Goal: Task Accomplishment & Management: Complete application form

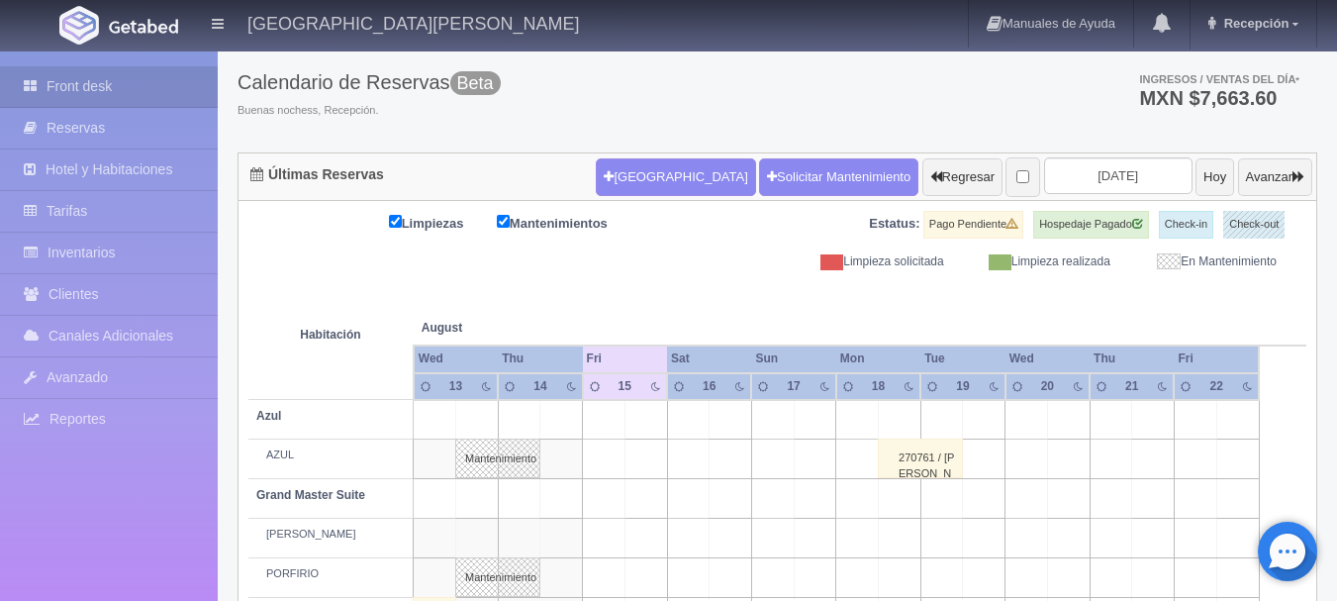
scroll to position [103, 0]
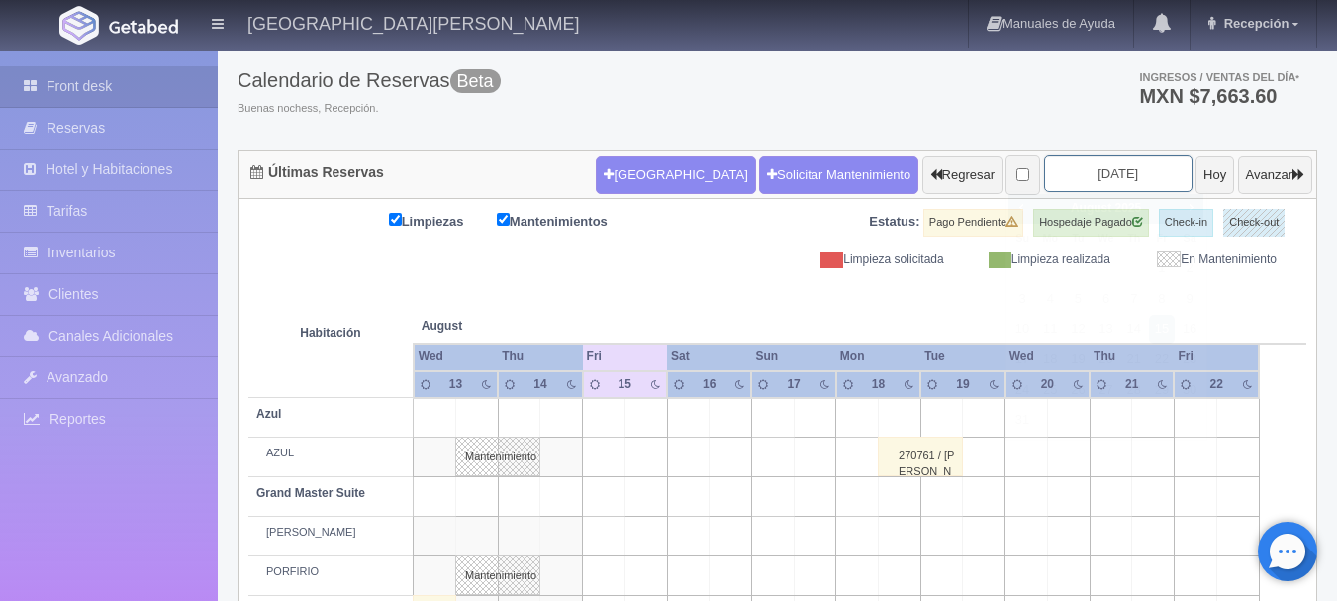
click at [1115, 172] on input "2025-08-15" at bounding box center [1118, 173] width 148 height 37
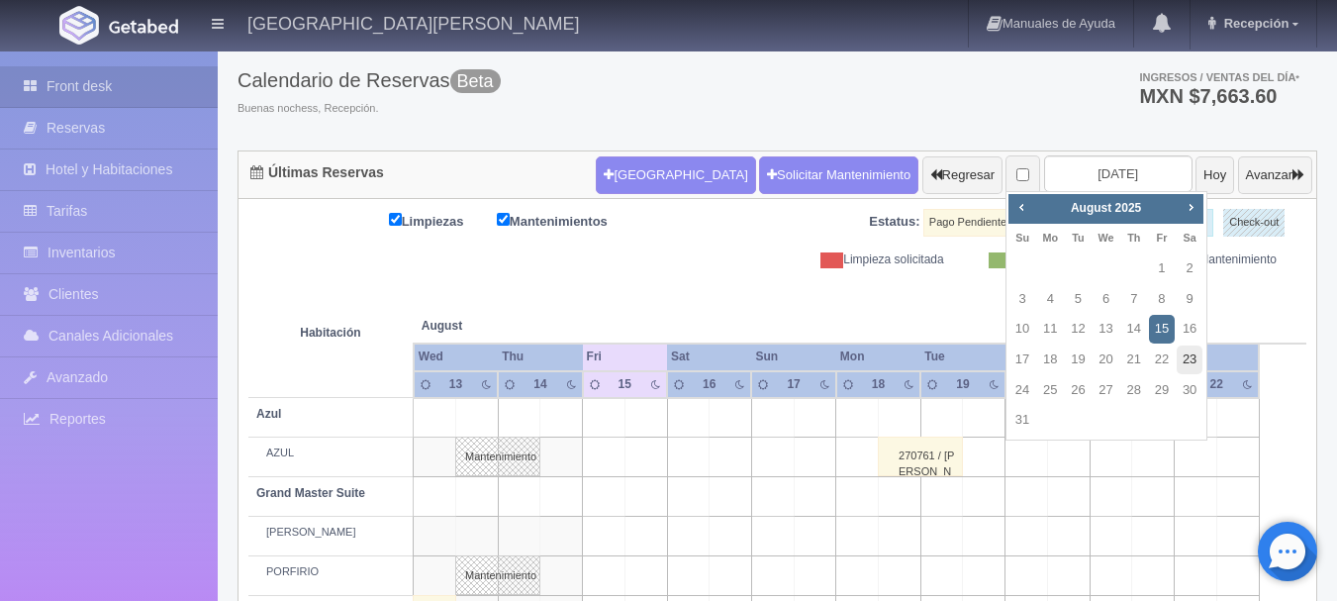
click at [1184, 358] on link "23" at bounding box center [1189, 359] width 26 height 29
type input "2025-08-23"
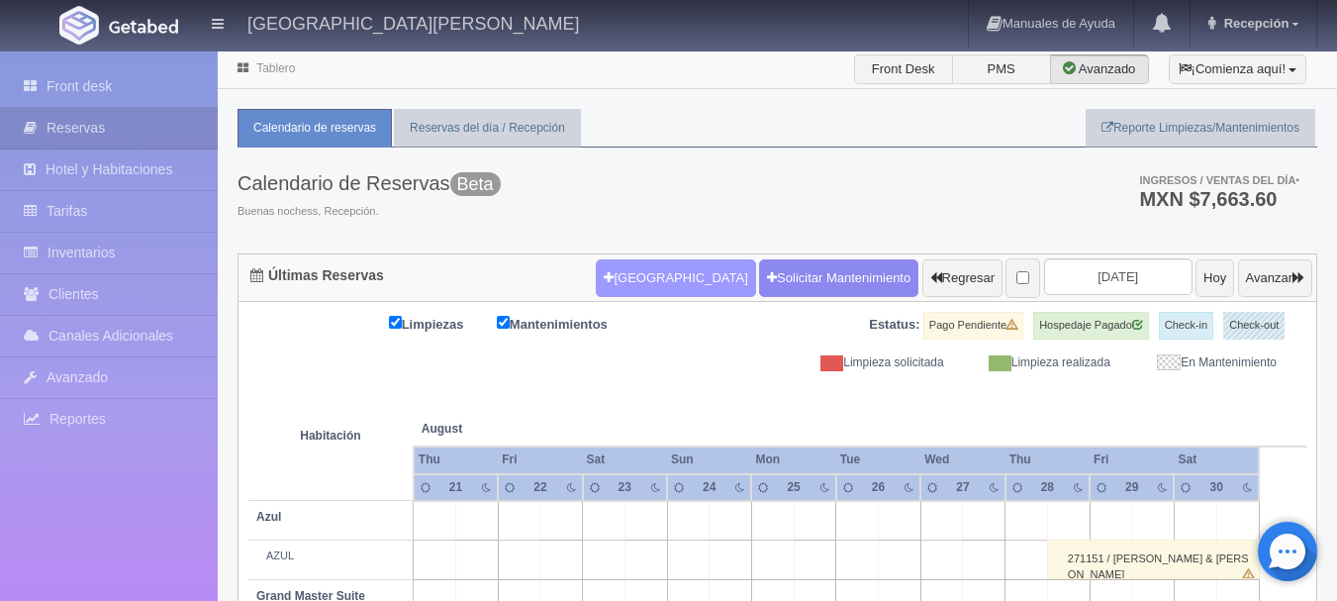
click at [644, 271] on button "[GEOGRAPHIC_DATA]" at bounding box center [675, 278] width 159 height 38
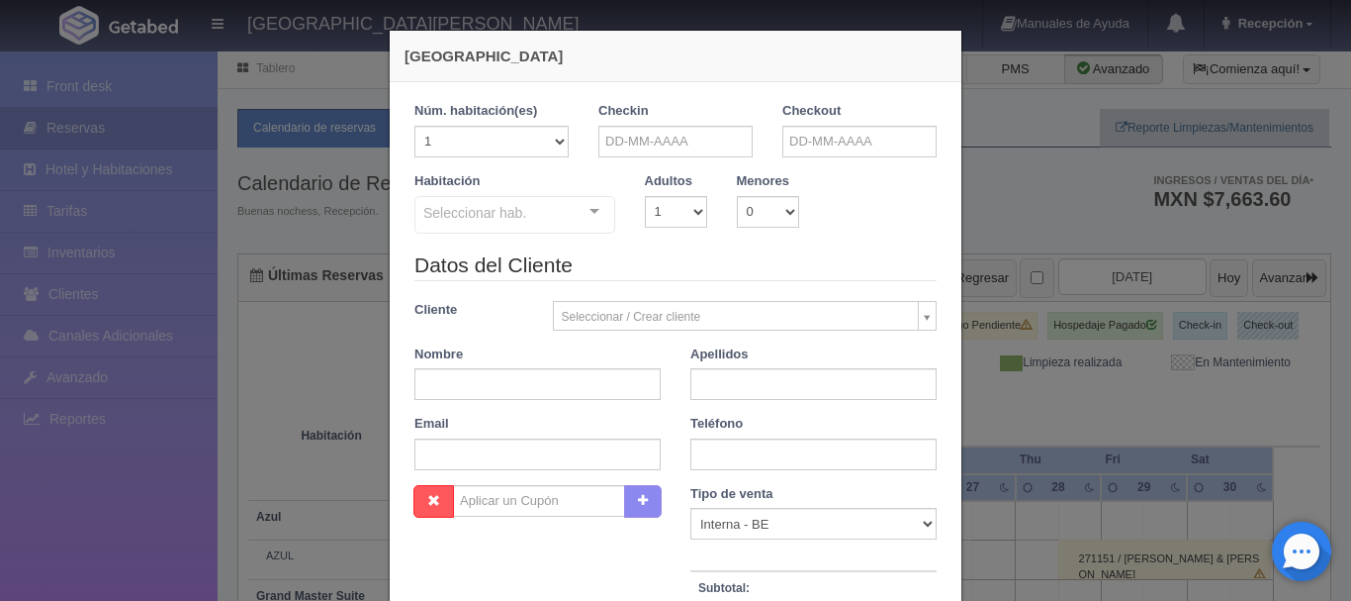
checkbox input "false"
click at [671, 145] on input "text" at bounding box center [676, 142] width 154 height 32
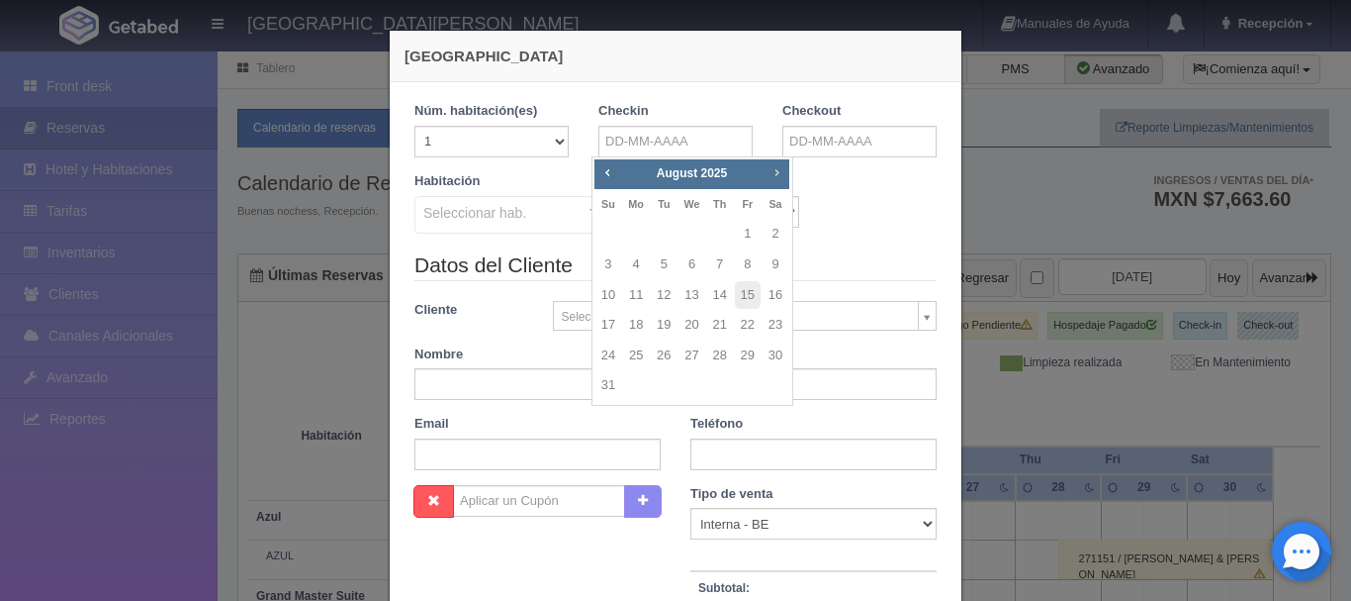
click at [771, 174] on span "Next" at bounding box center [777, 172] width 16 height 16
click at [765, 230] on link "6" at bounding box center [776, 234] width 26 height 29
type input "[DATE]"
checkbox input "false"
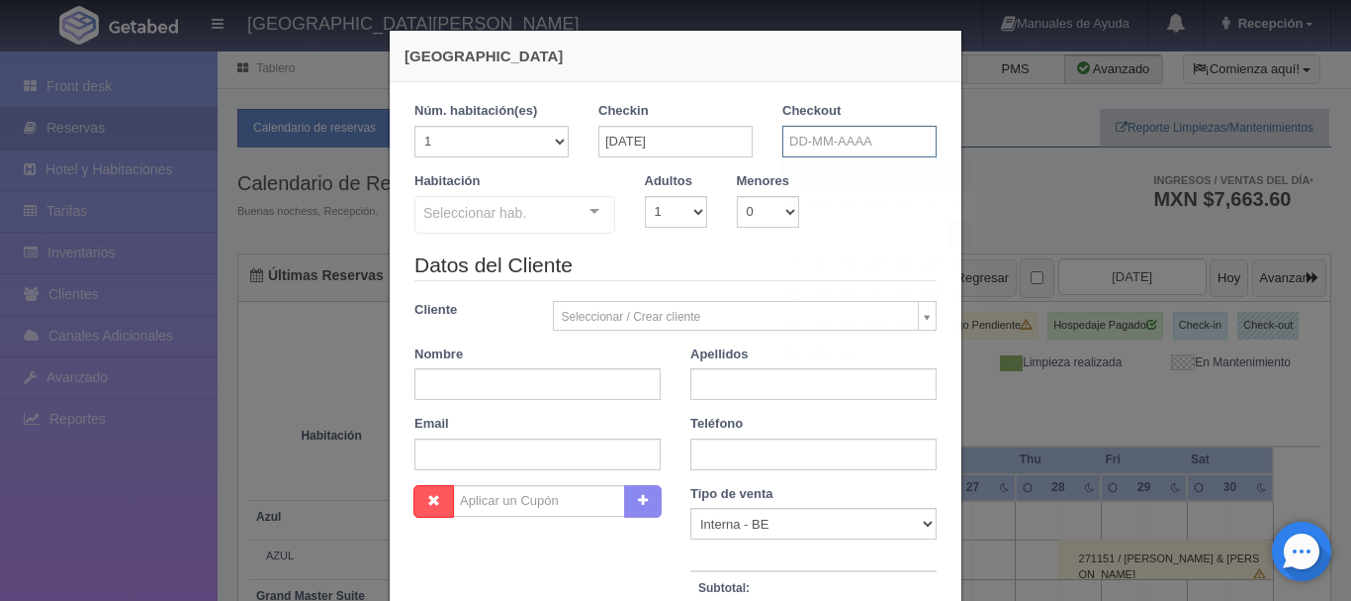
click at [869, 135] on input "text" at bounding box center [860, 142] width 154 height 32
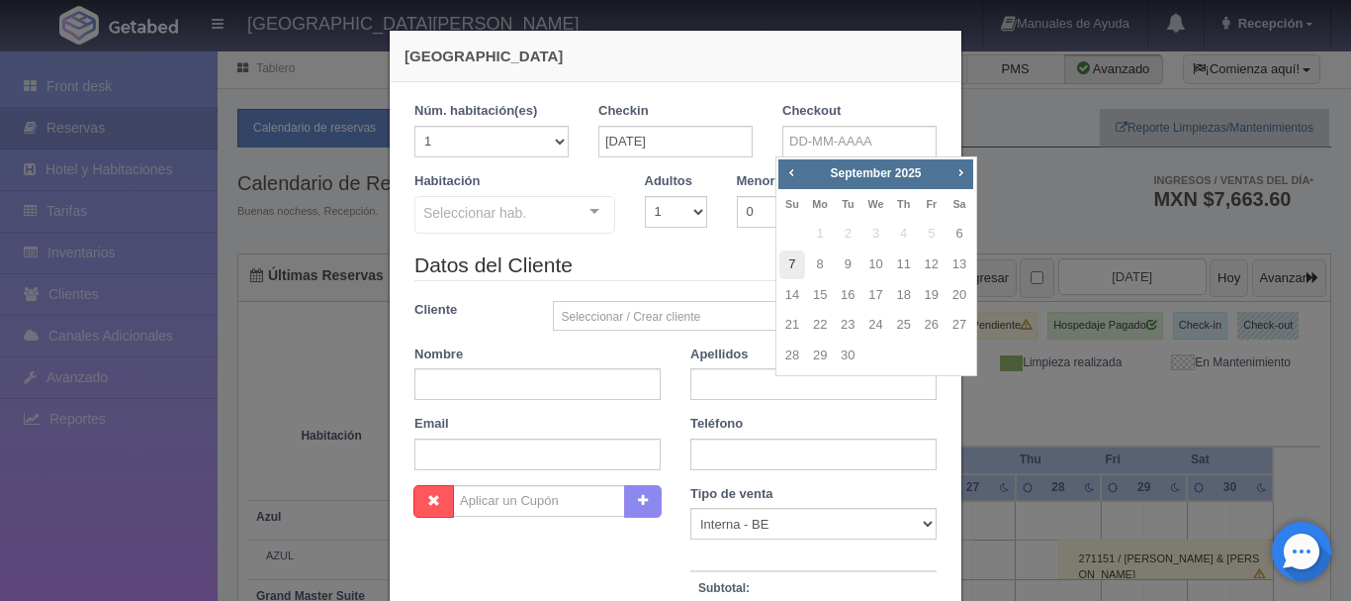
click at [784, 268] on link "7" at bounding box center [793, 264] width 26 height 29
type input "[DATE]"
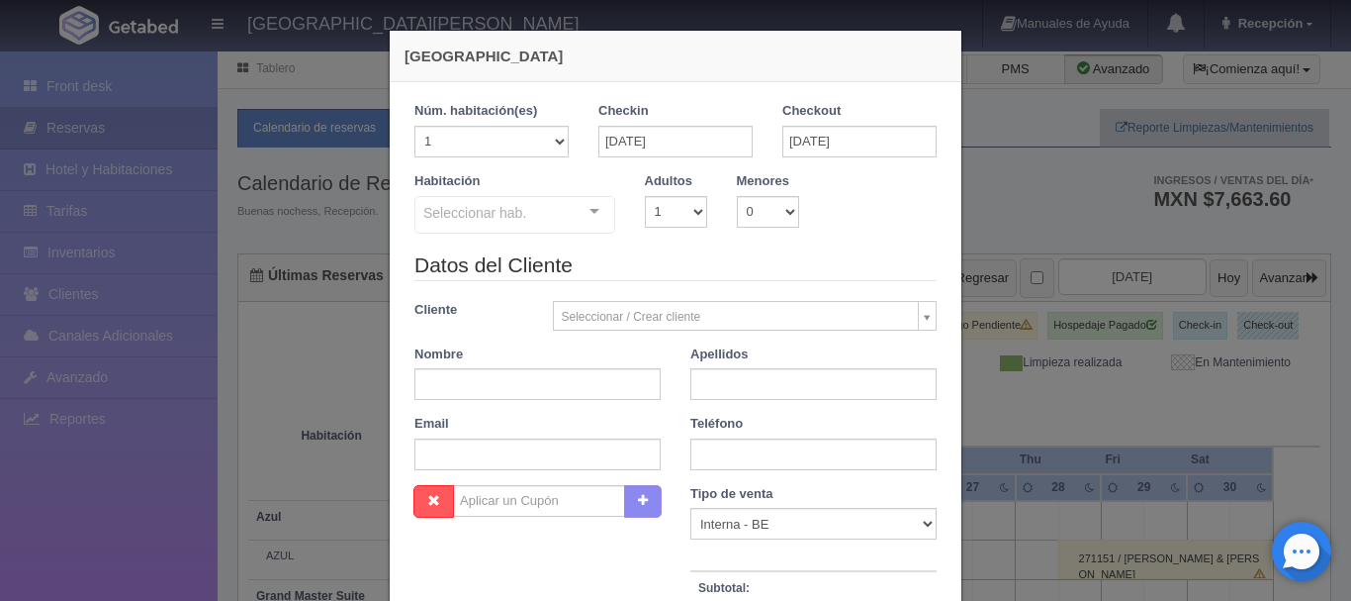
checkbox input "false"
click at [687, 215] on select "1 2 3 4 5 6 7 8 9 10" at bounding box center [676, 212] width 62 height 32
select select "2"
click at [645, 196] on select "1 2 3 4 5 6 7 8 9 10" at bounding box center [676, 212] width 62 height 32
checkbox input "false"
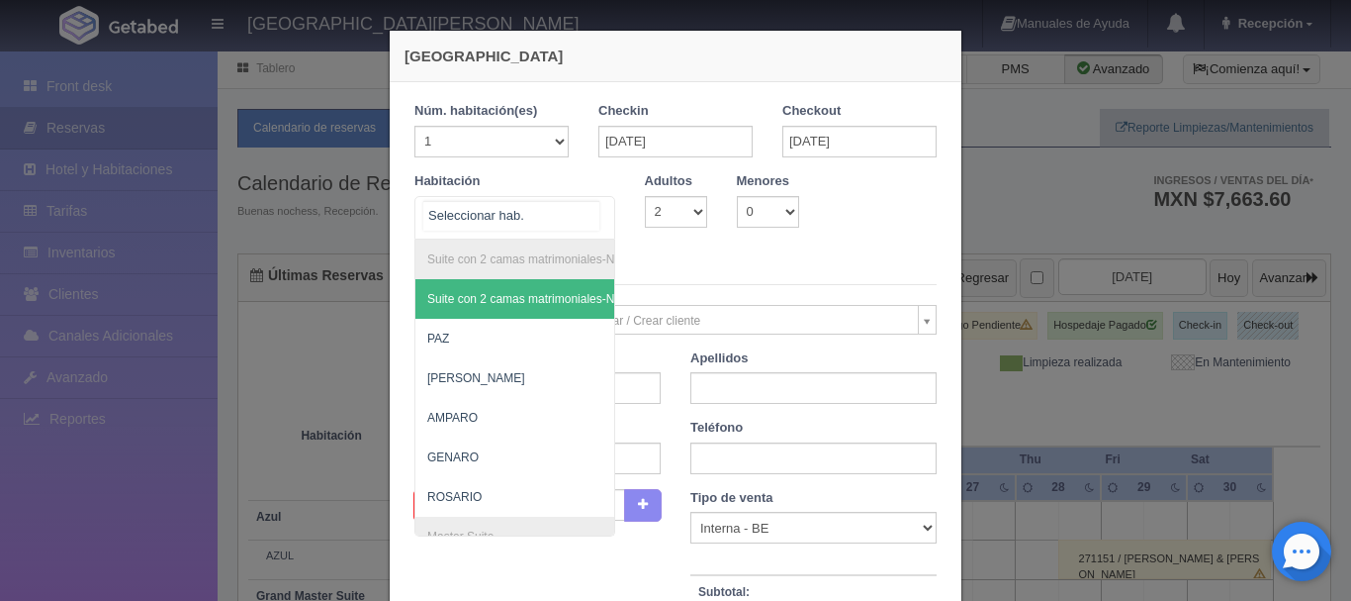
click at [561, 206] on div at bounding box center [515, 218] width 201 height 44
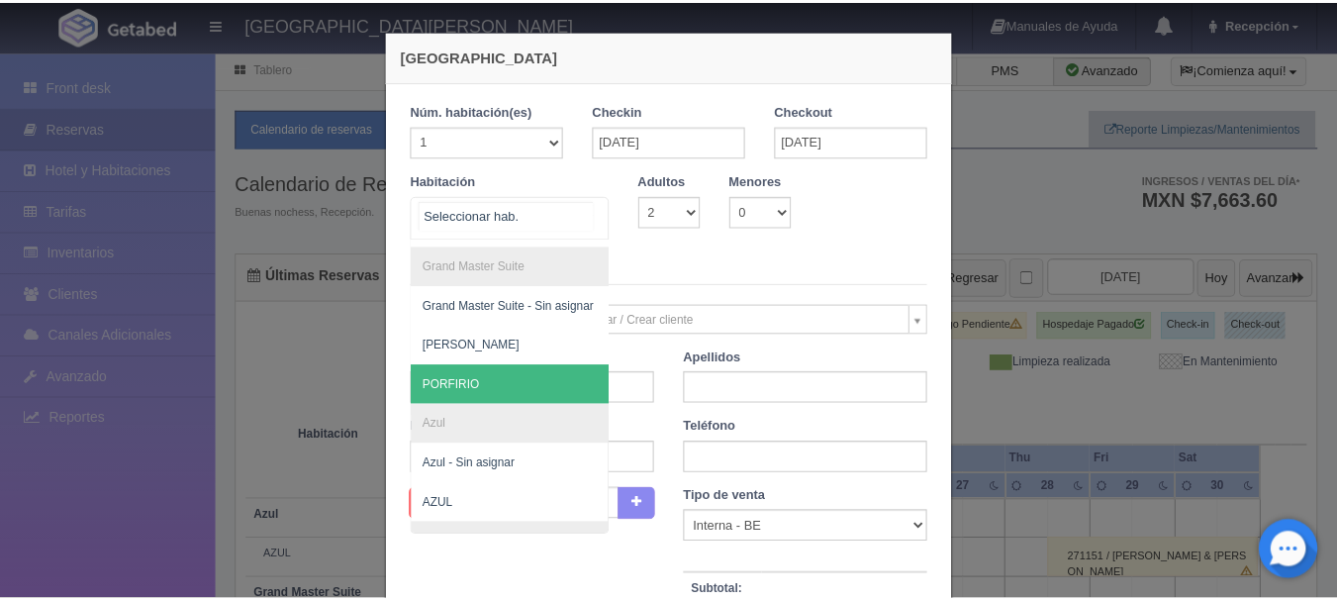
scroll to position [588, 0]
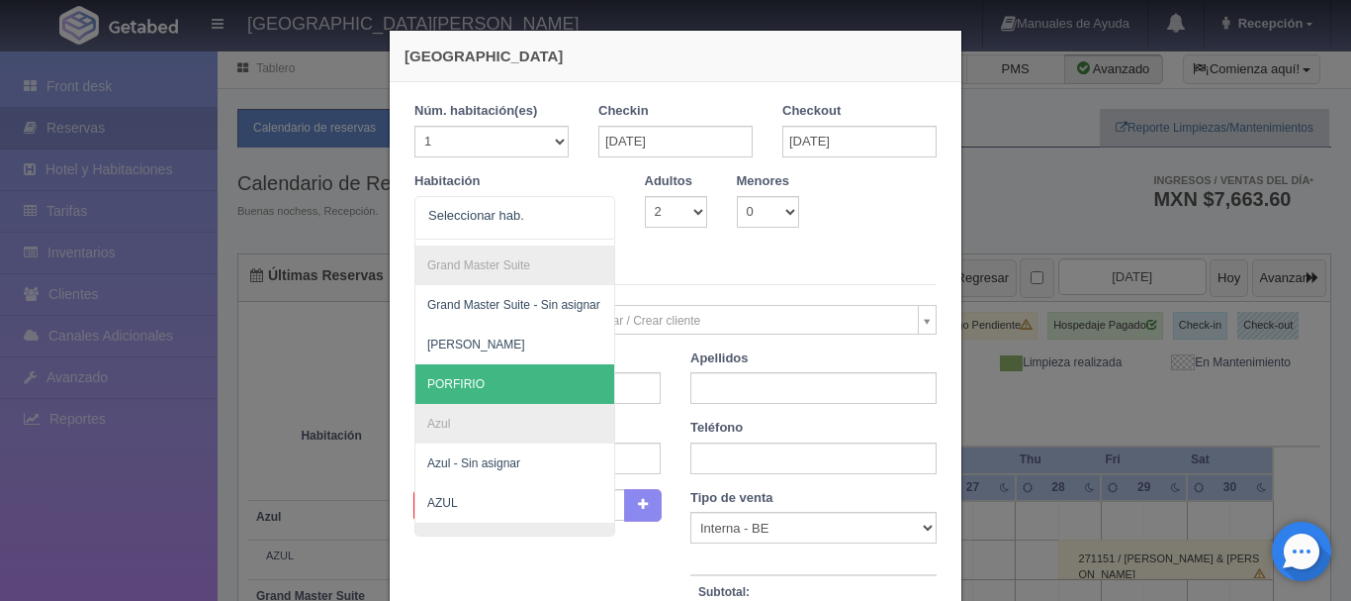
click at [1016, 195] on div "Nueva Reserva 1 Núm. habitación(es) 1 2 3 4 5 6 7 8 9 10 11 12 13 14 15 16 17 1…" at bounding box center [675, 300] width 1351 height 601
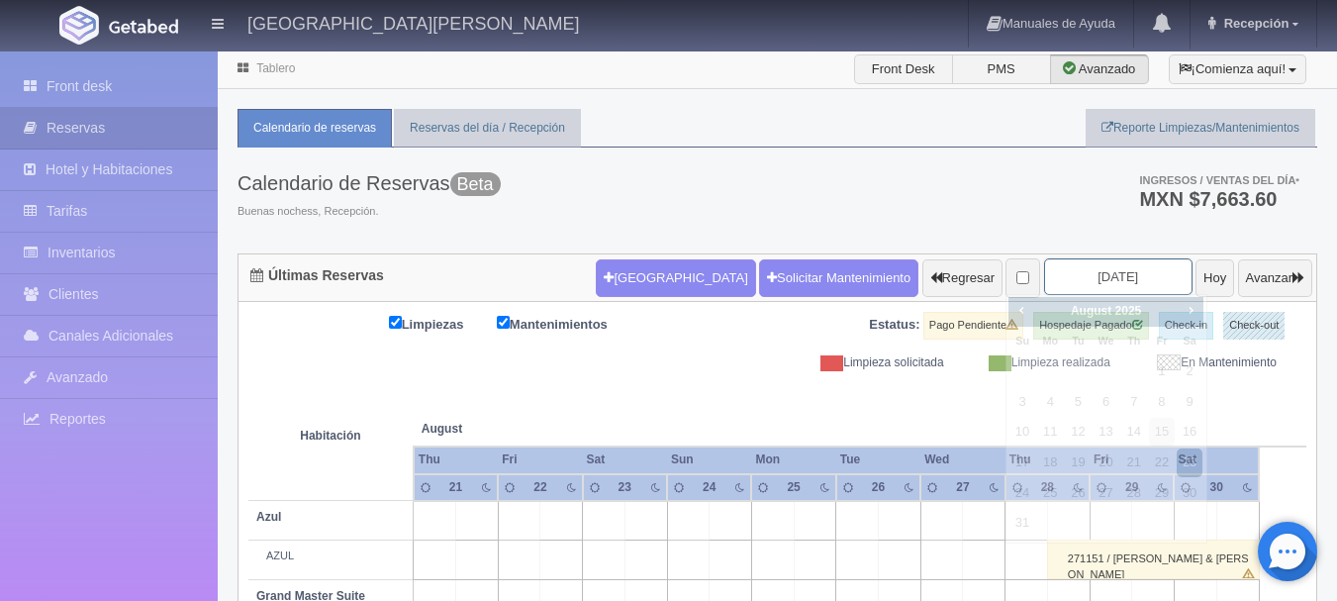
click at [1092, 275] on input "2025-08-23" at bounding box center [1118, 276] width 148 height 37
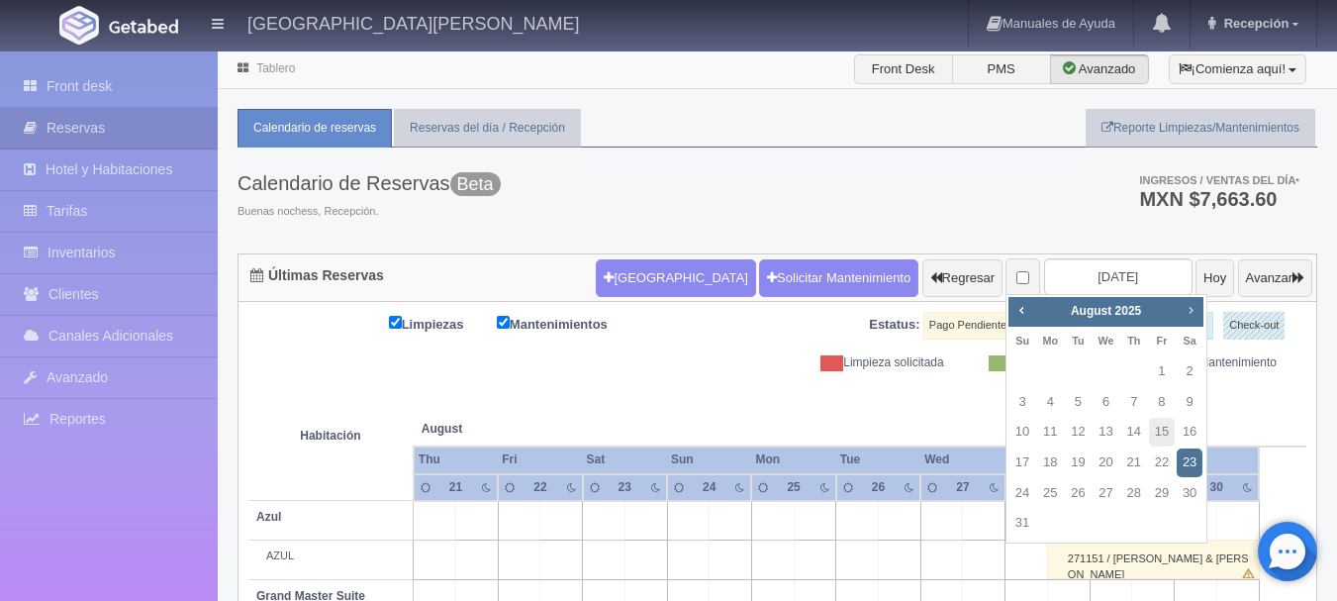
click at [1182, 313] on span "Next" at bounding box center [1190, 310] width 16 height 16
click at [1187, 378] on link "6" at bounding box center [1189, 371] width 26 height 29
type input "[DATE]"
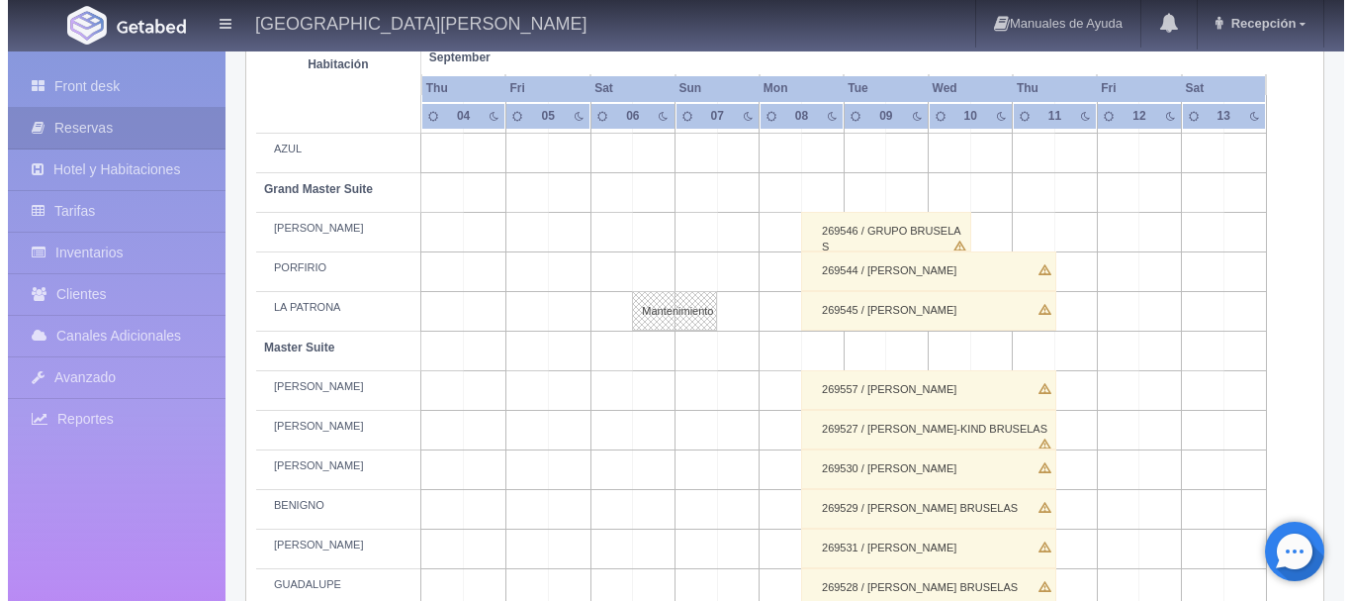
scroll to position [408, 0]
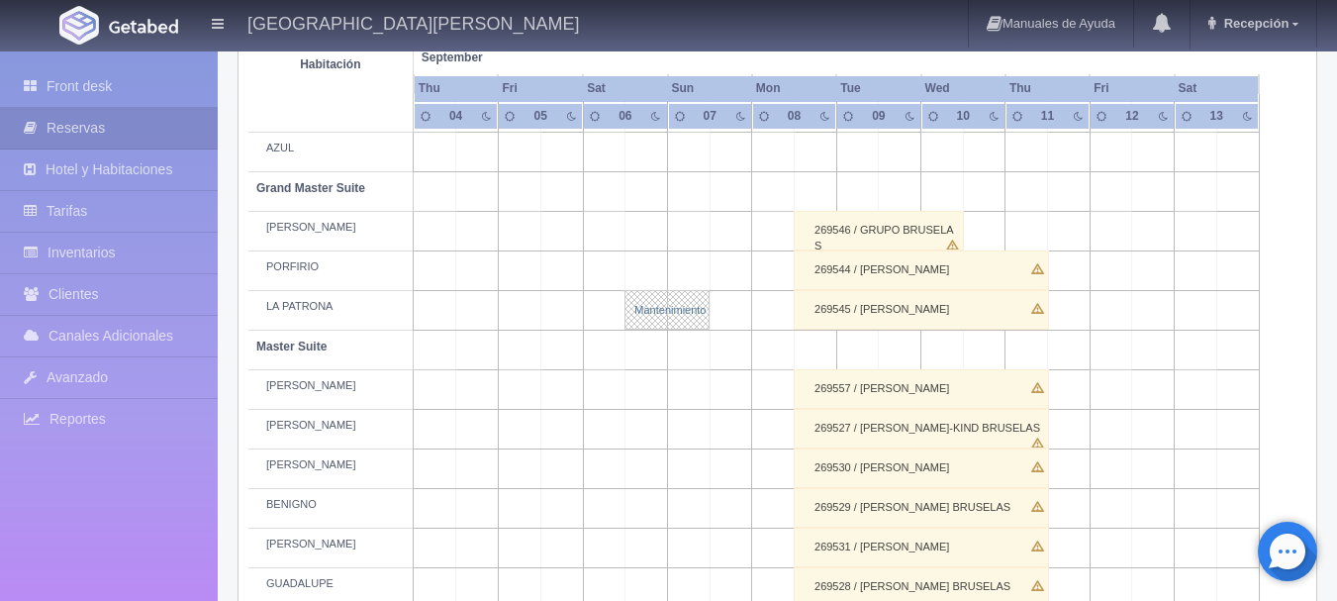
click at [647, 311] on link "Mantenimiento" at bounding box center [666, 310] width 85 height 40
select select "Mantenimiento"
select select "1918_LA PATRONA"
type input "06-09-2025"
type input "07-09-2025"
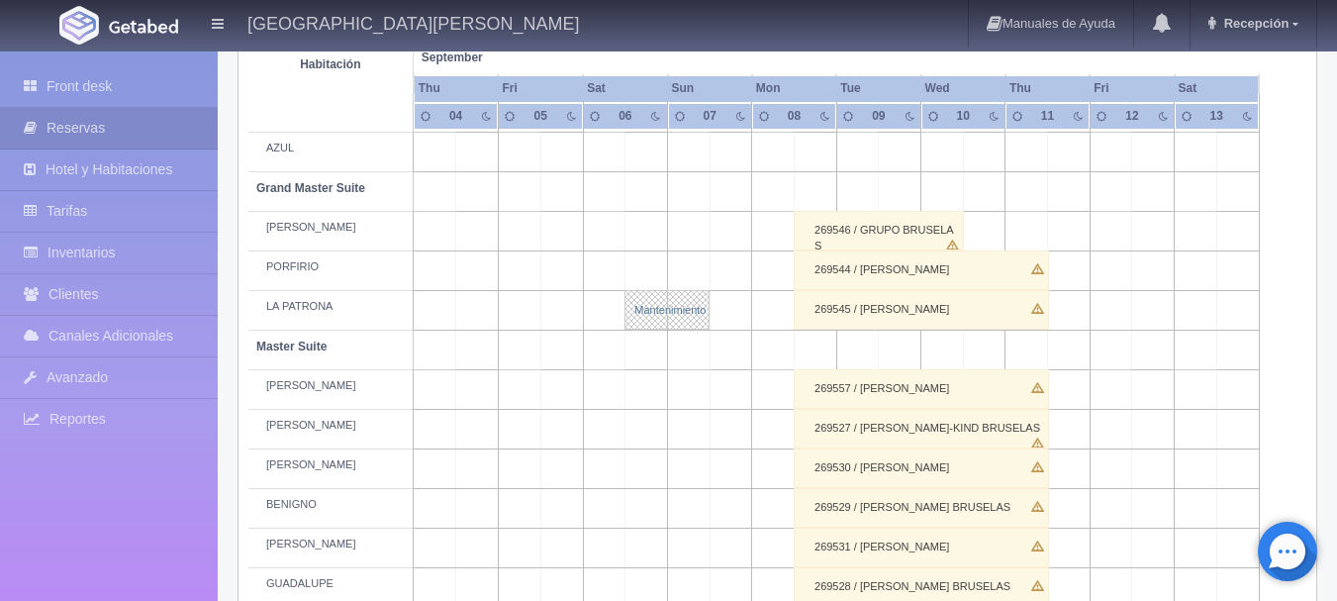
type textarea "Bloqueo Carolina Mercado"
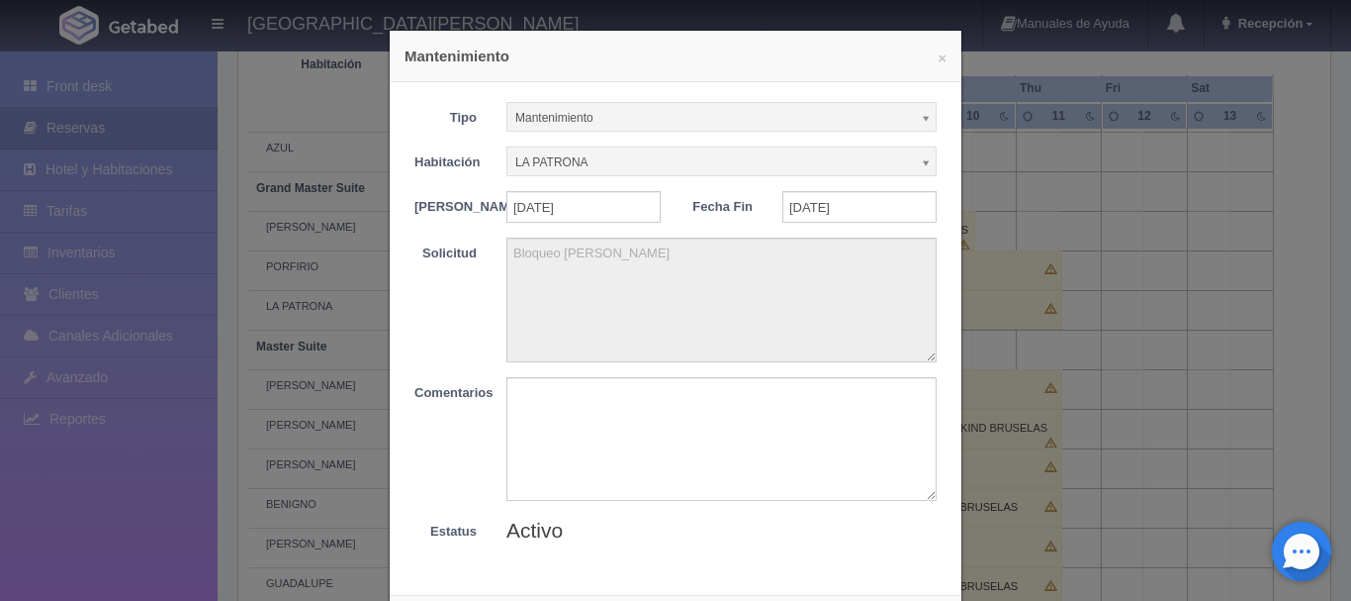
scroll to position [108, 0]
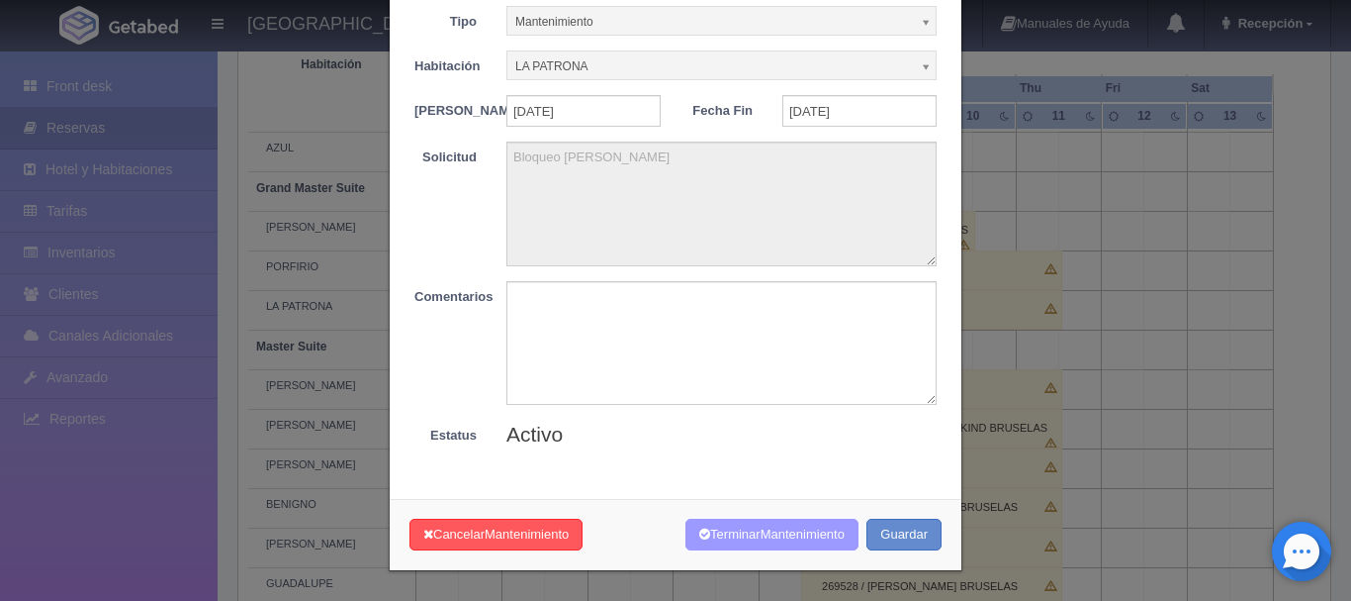
click at [761, 528] on span "Mantenimiento" at bounding box center [803, 533] width 84 height 15
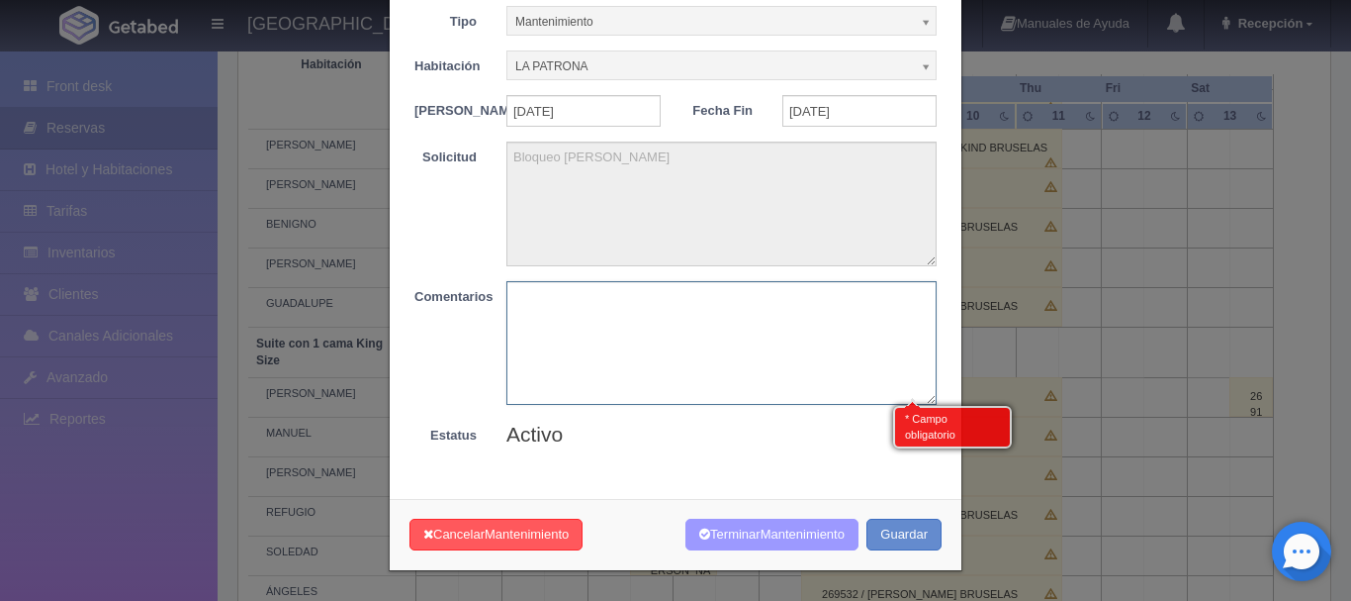
scroll to position [689, 0]
type textarea "Finaliza mantenimiento"
click at [785, 539] on span "Mantenimiento" at bounding box center [803, 533] width 84 height 15
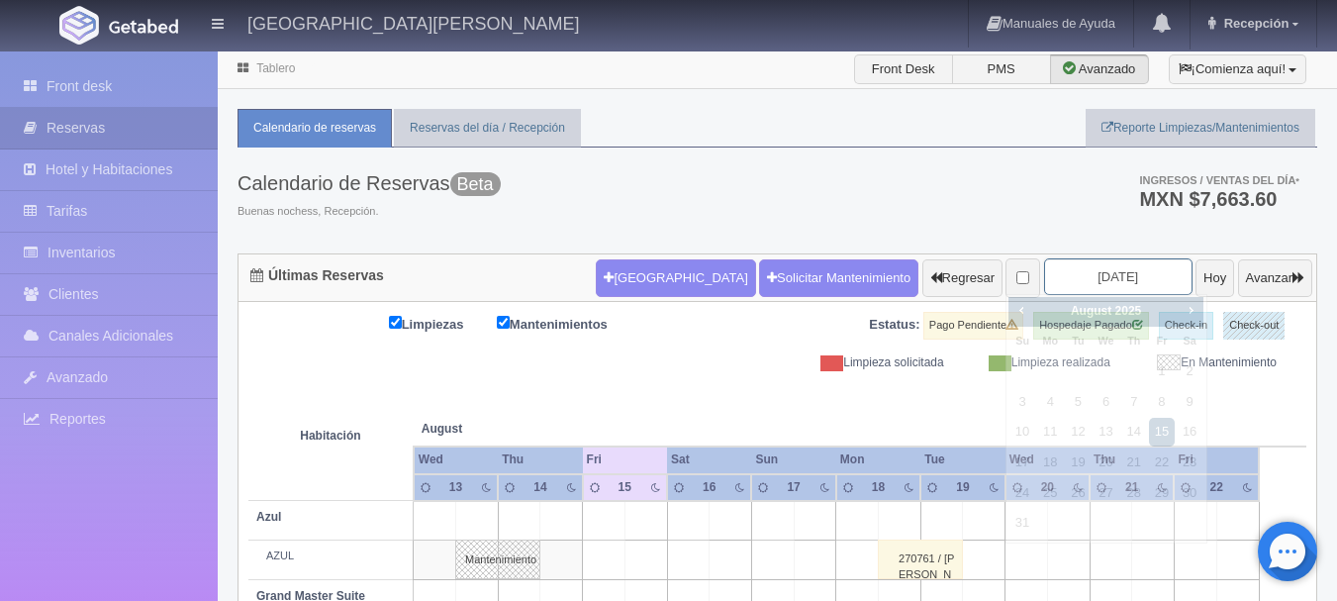
click at [1083, 278] on input "2025-08-15" at bounding box center [1118, 276] width 148 height 37
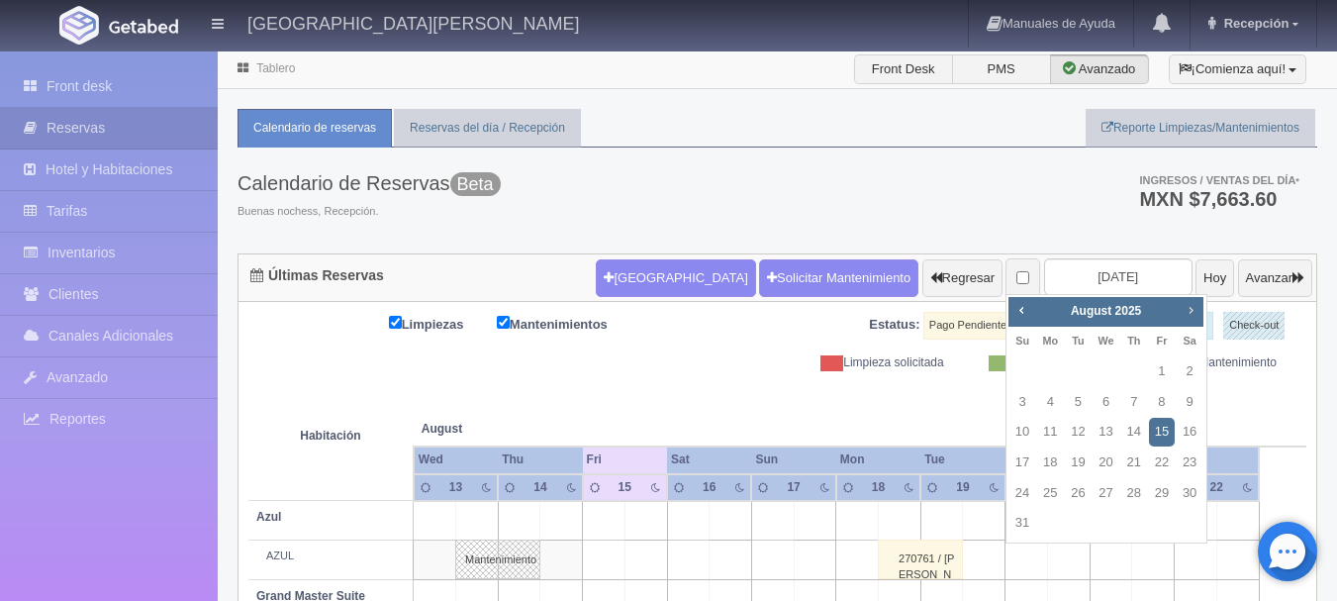
click at [1183, 318] on span "Next" at bounding box center [1190, 310] width 16 height 16
click at [1180, 372] on link "6" at bounding box center [1189, 371] width 26 height 29
type input "[DATE]"
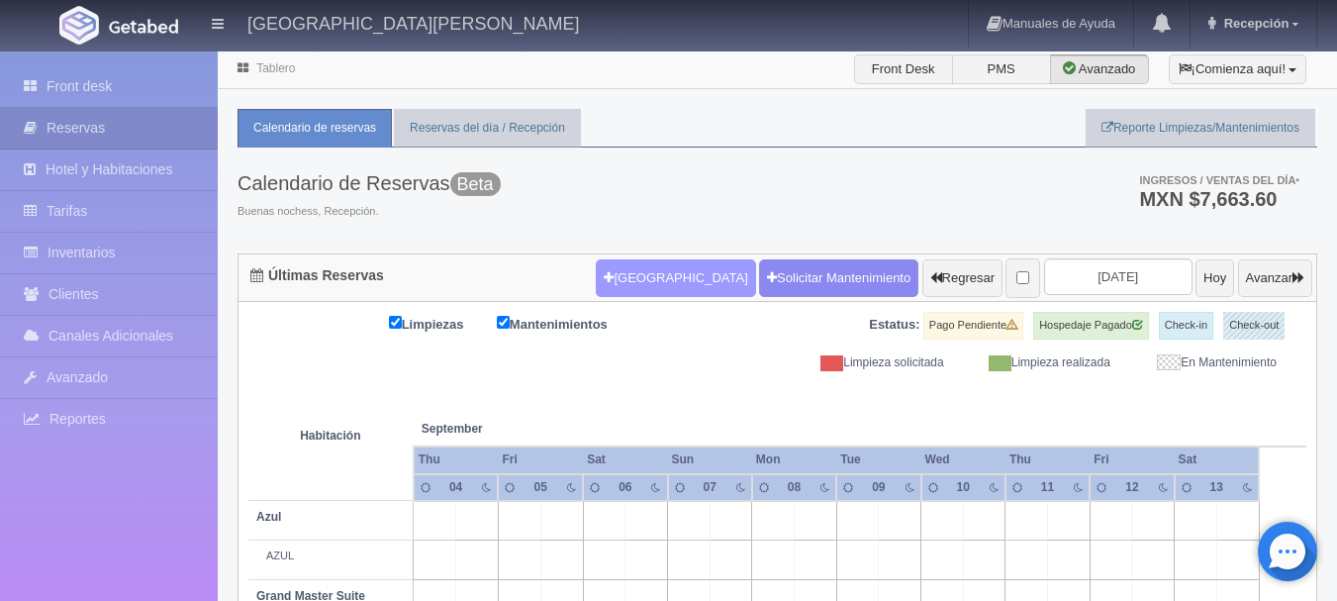
click at [614, 272] on button "Nueva Reserva" at bounding box center [675, 278] width 159 height 38
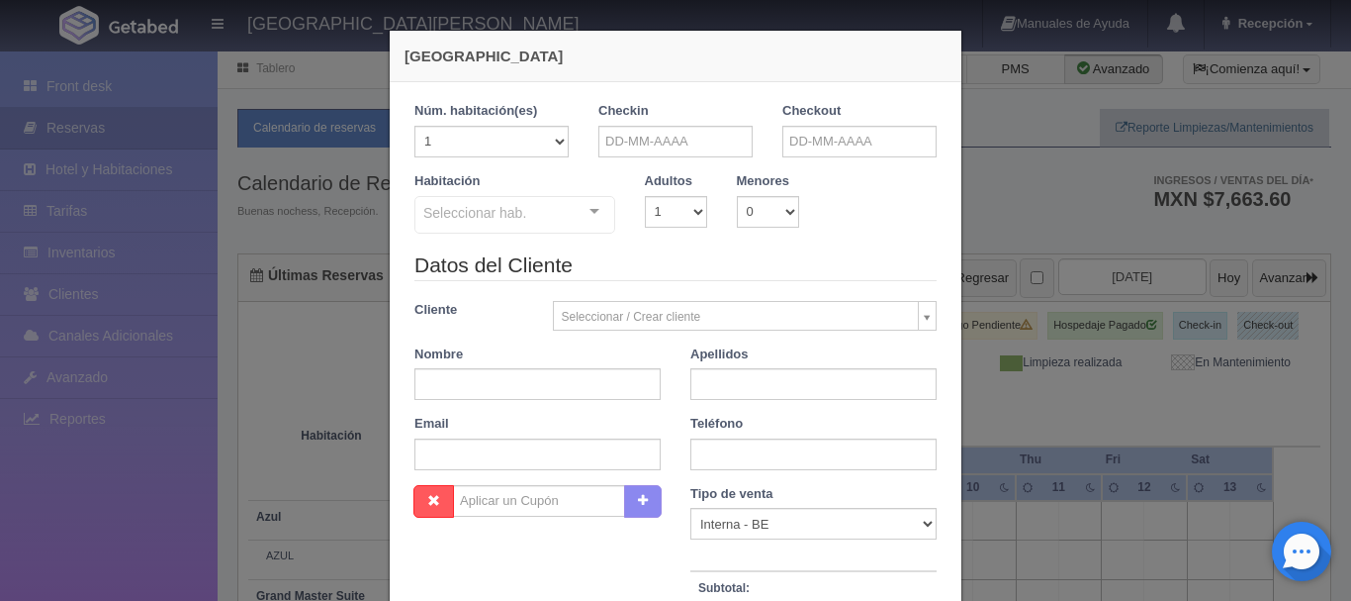
checkbox input "false"
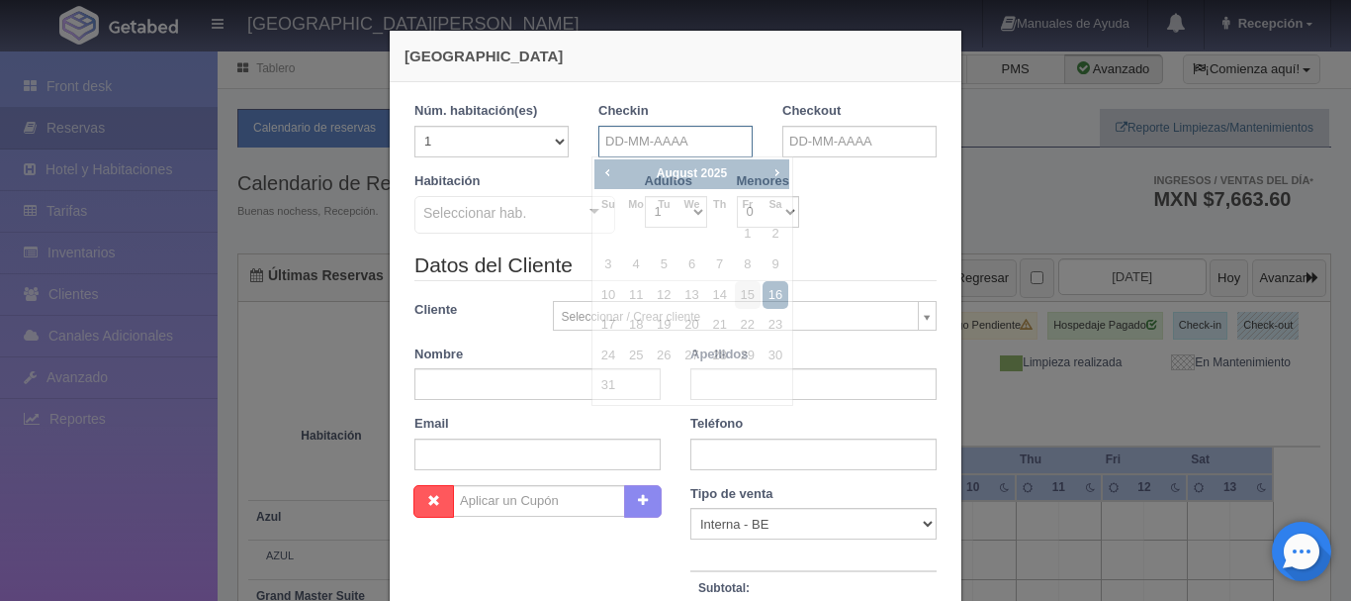
click at [705, 144] on input "text" at bounding box center [676, 142] width 154 height 32
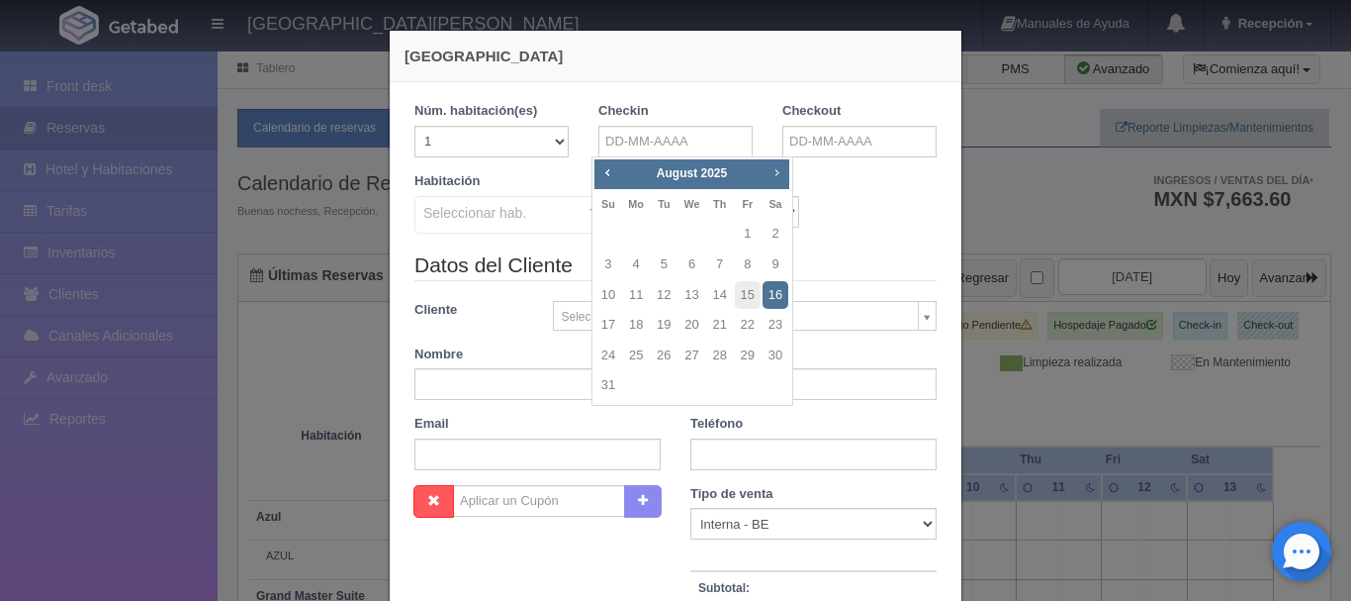
click at [778, 168] on span "Next" at bounding box center [777, 172] width 16 height 16
click at [771, 231] on link "6" at bounding box center [776, 234] width 26 height 29
type input "[DATE]"
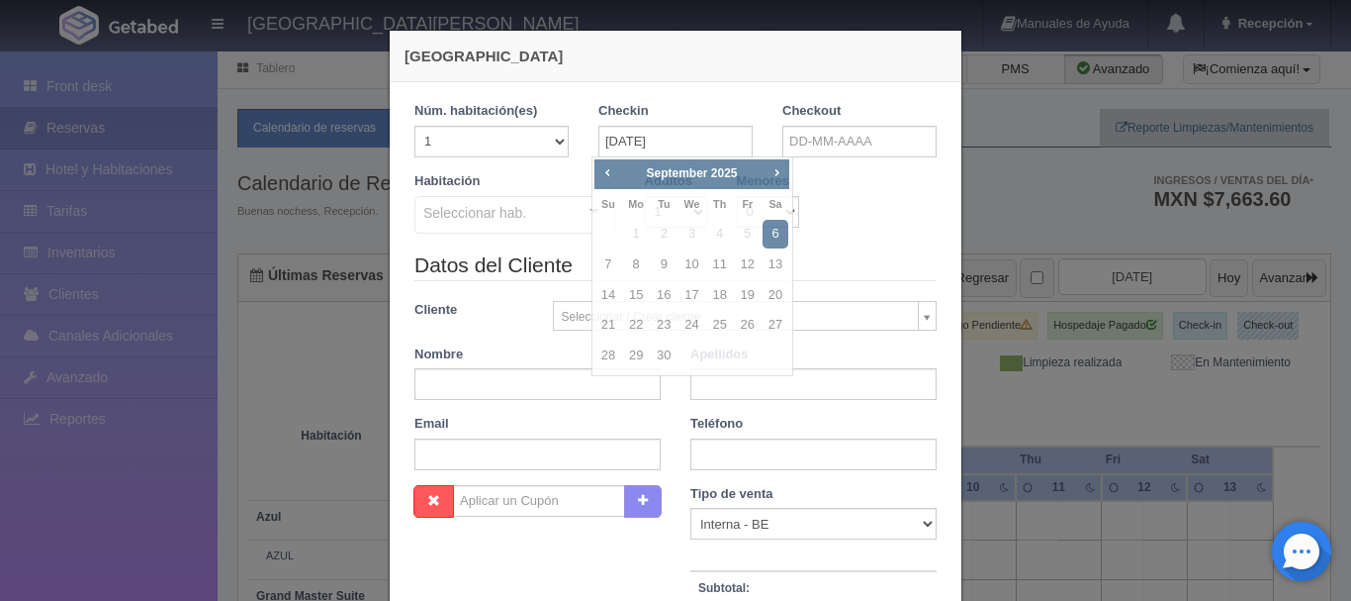
checkbox input "false"
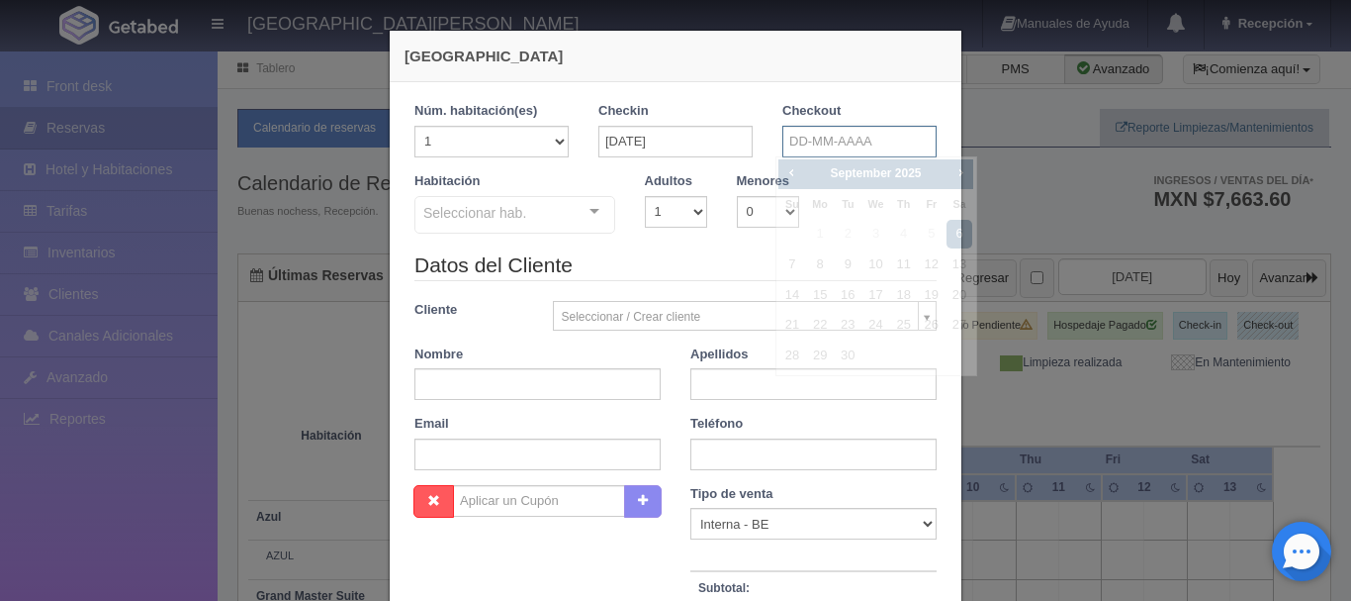
click at [815, 143] on input "text" at bounding box center [860, 142] width 154 height 32
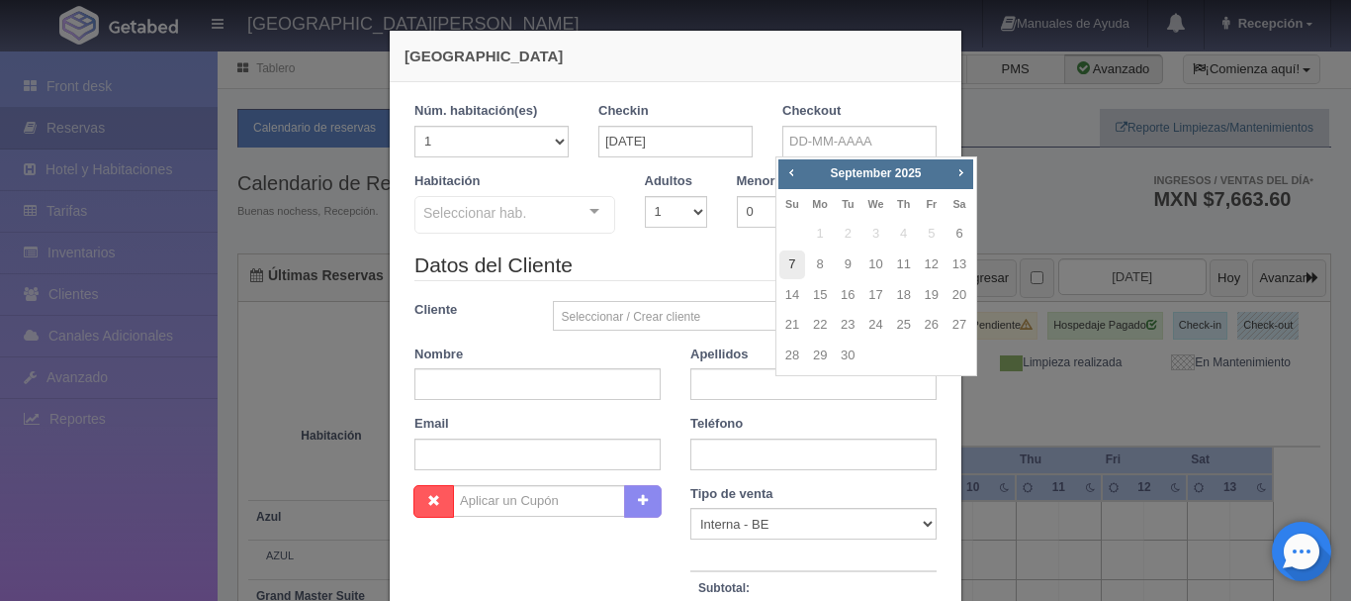
click at [791, 271] on link "7" at bounding box center [793, 264] width 26 height 29
type input "[DATE]"
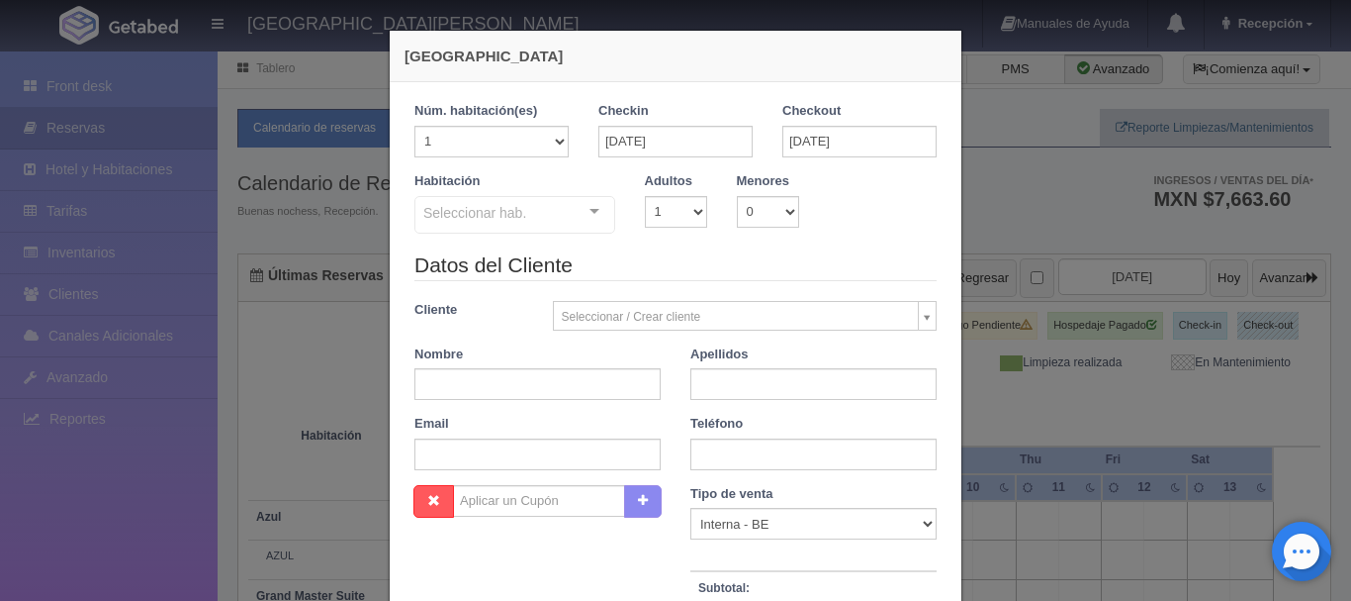
checkbox input "false"
click at [686, 204] on select "1 2 3 4 5 6 7 8 9 10" at bounding box center [676, 212] width 62 height 32
select select "2"
click at [645, 196] on select "1 2 3 4 5 6 7 8 9 10" at bounding box center [676, 212] width 62 height 32
click at [580, 220] on div "Suite con 2 camas matrimoniales-No apta para menores Suite con 2 camas matrimon…" at bounding box center [515, 218] width 201 height 44
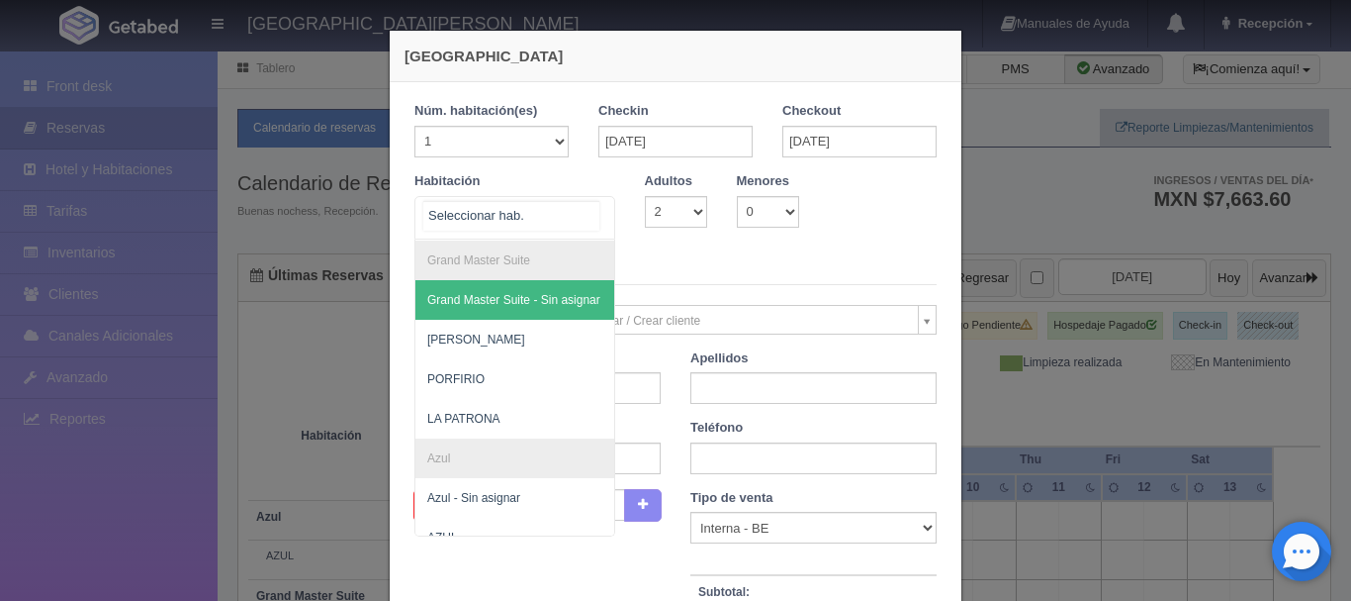
scroll to position [592, 0]
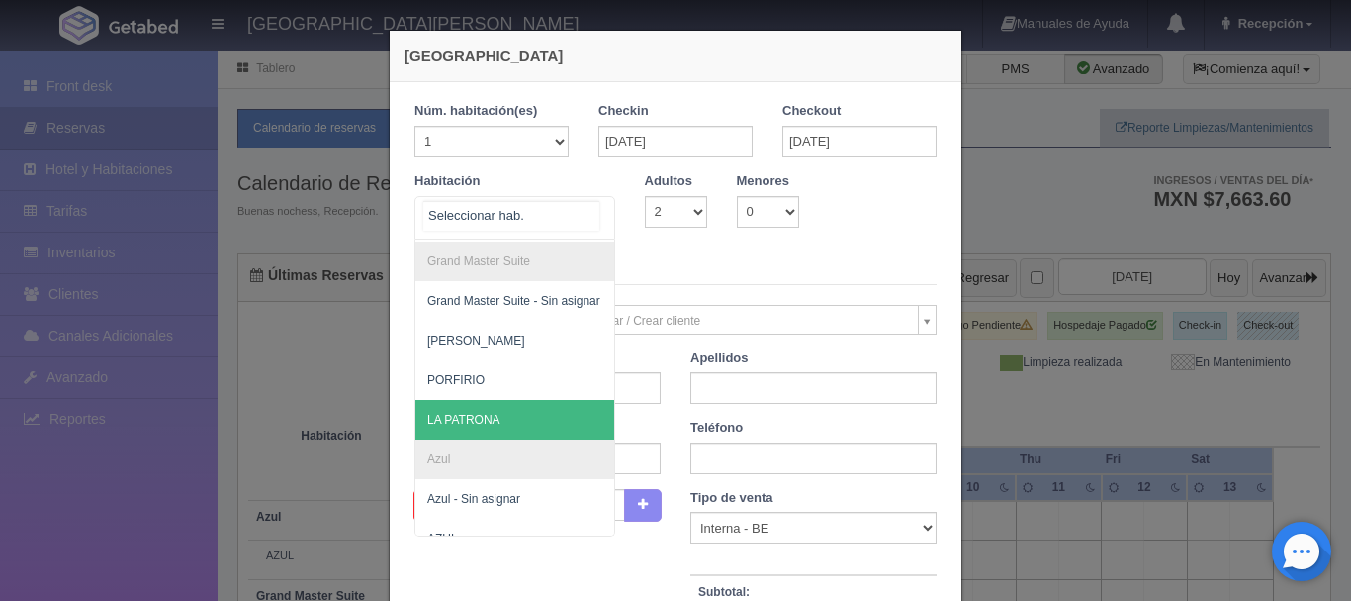
click at [492, 421] on span "LA PATRONA" at bounding box center [463, 420] width 73 height 14
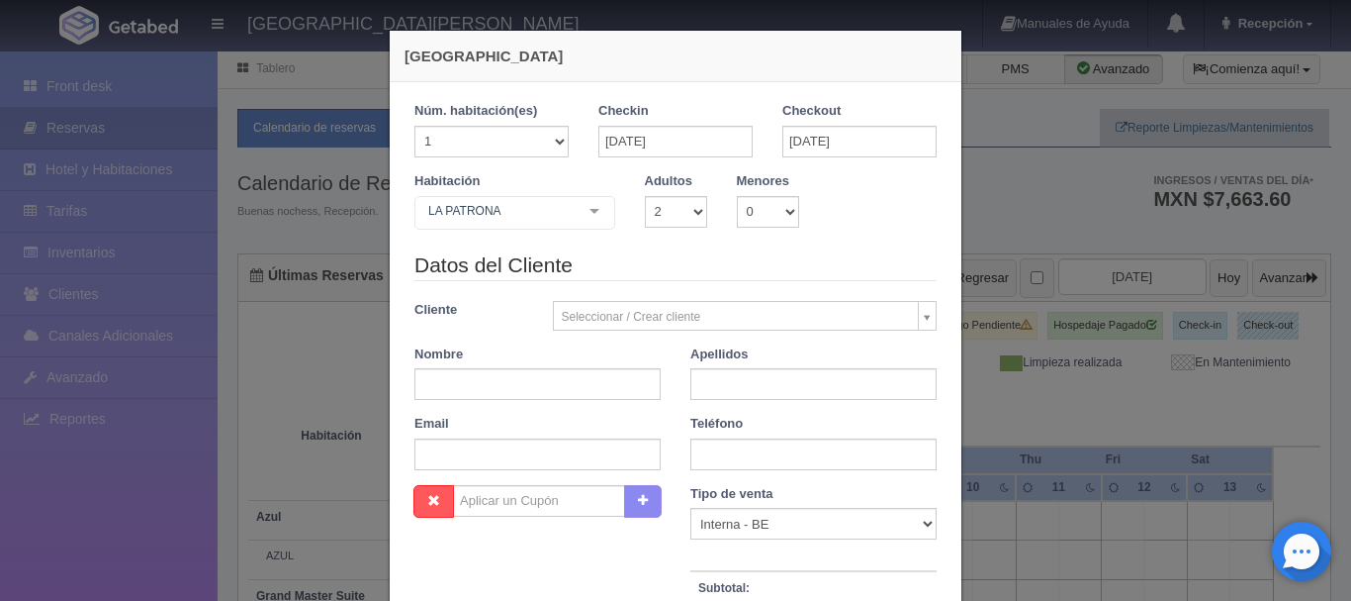
checkbox input "false"
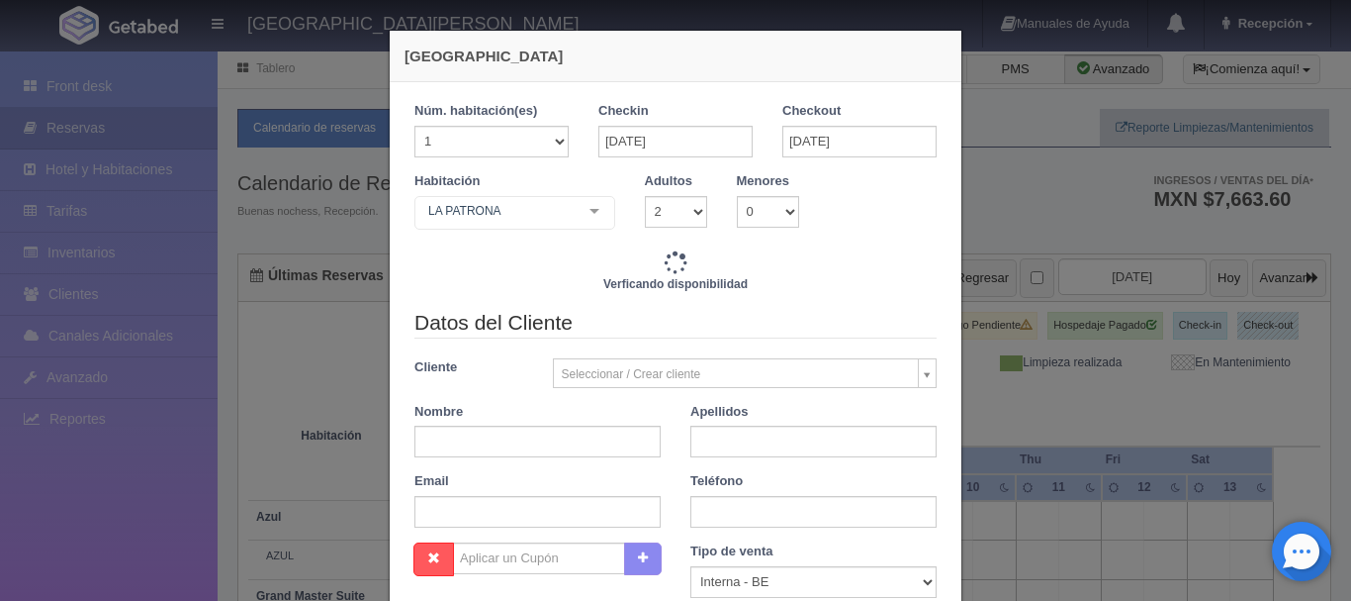
type input "6840.00"
checkbox input "false"
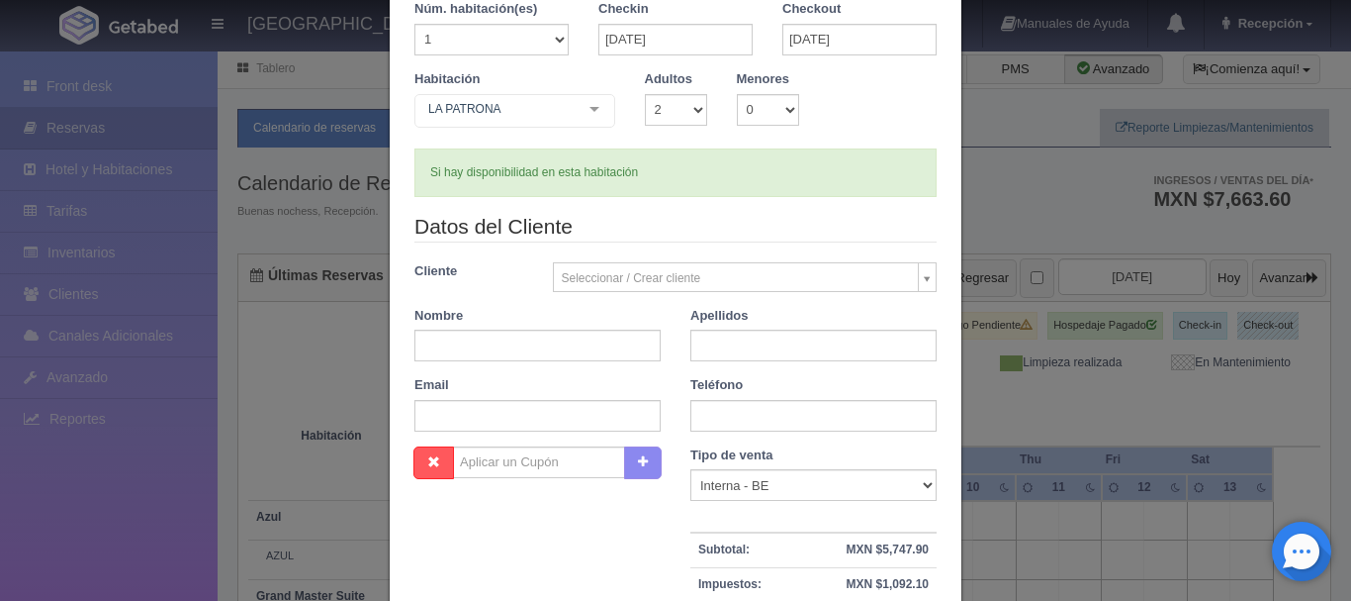
scroll to position [126, 0]
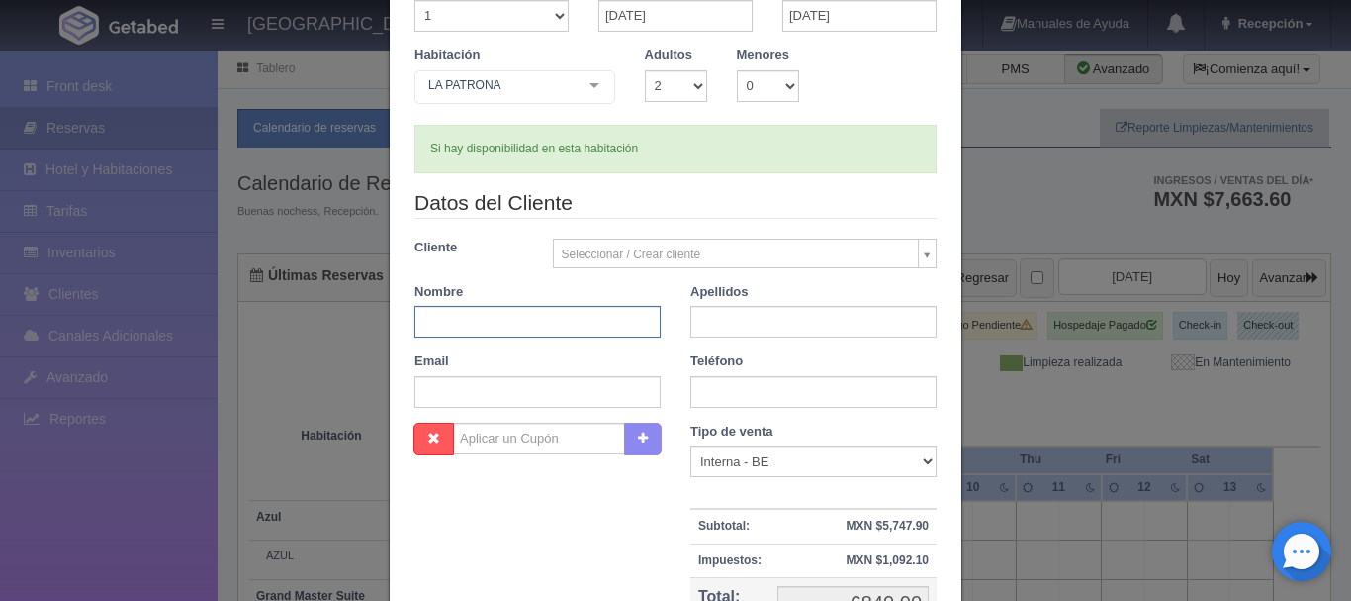
click at [586, 311] on input "text" at bounding box center [538, 322] width 246 height 32
type input "CAROLINA"
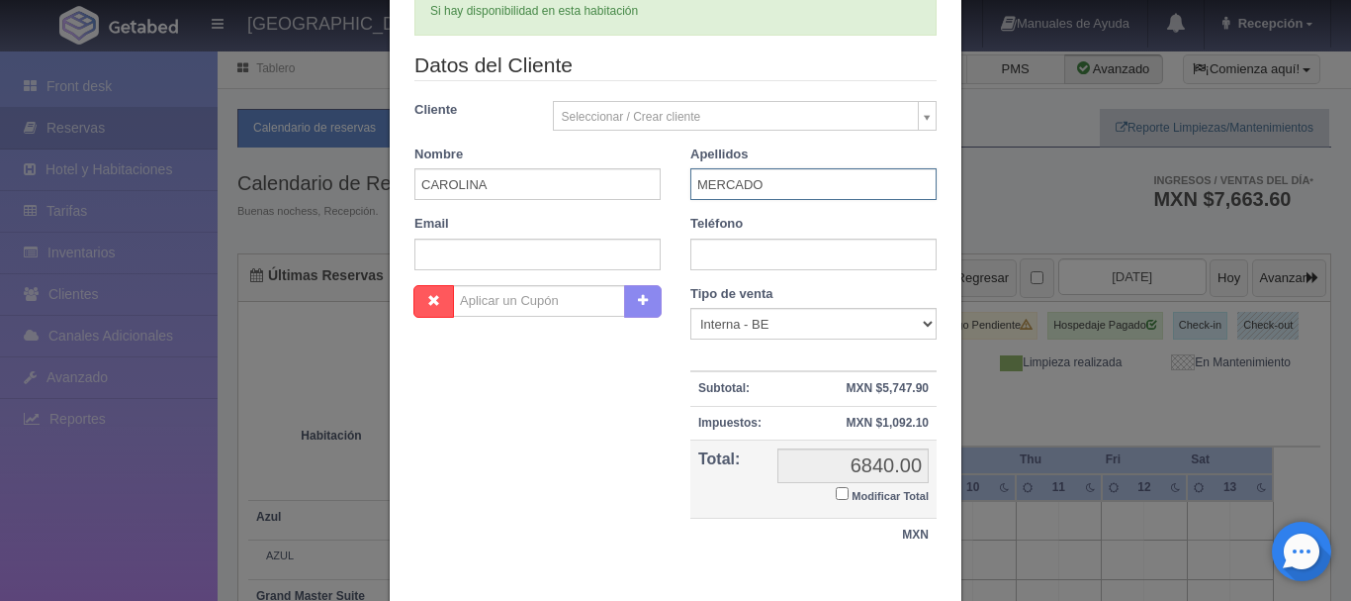
scroll to position [270, 0]
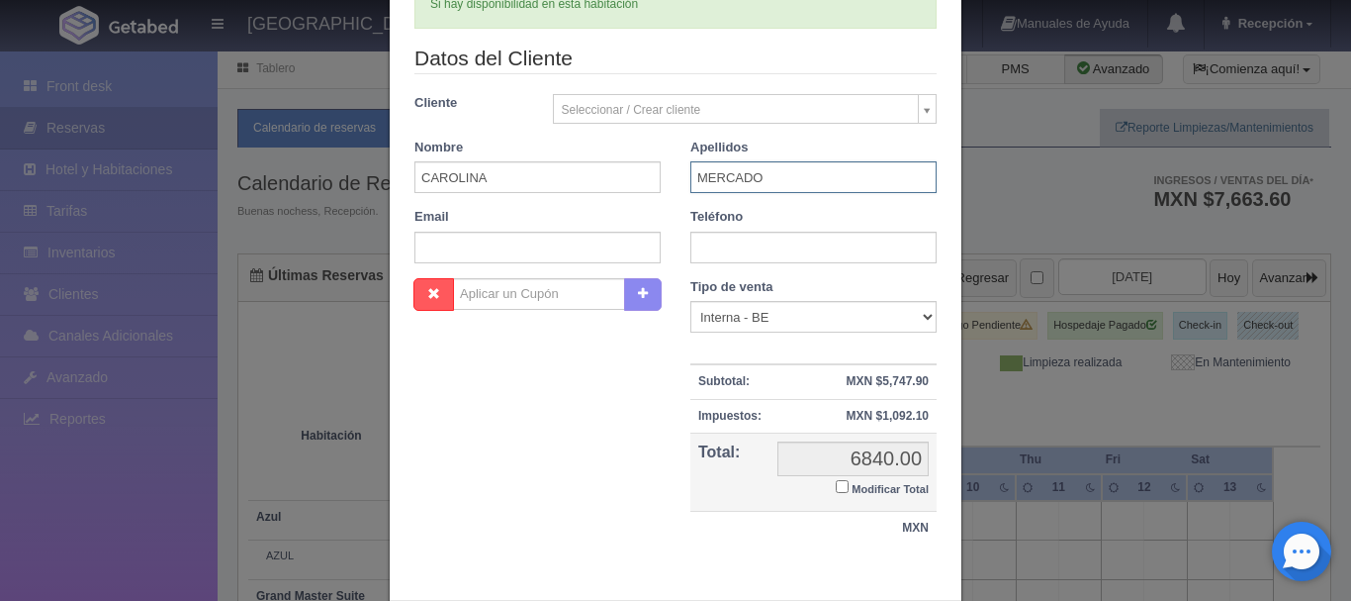
type input "MERCADO"
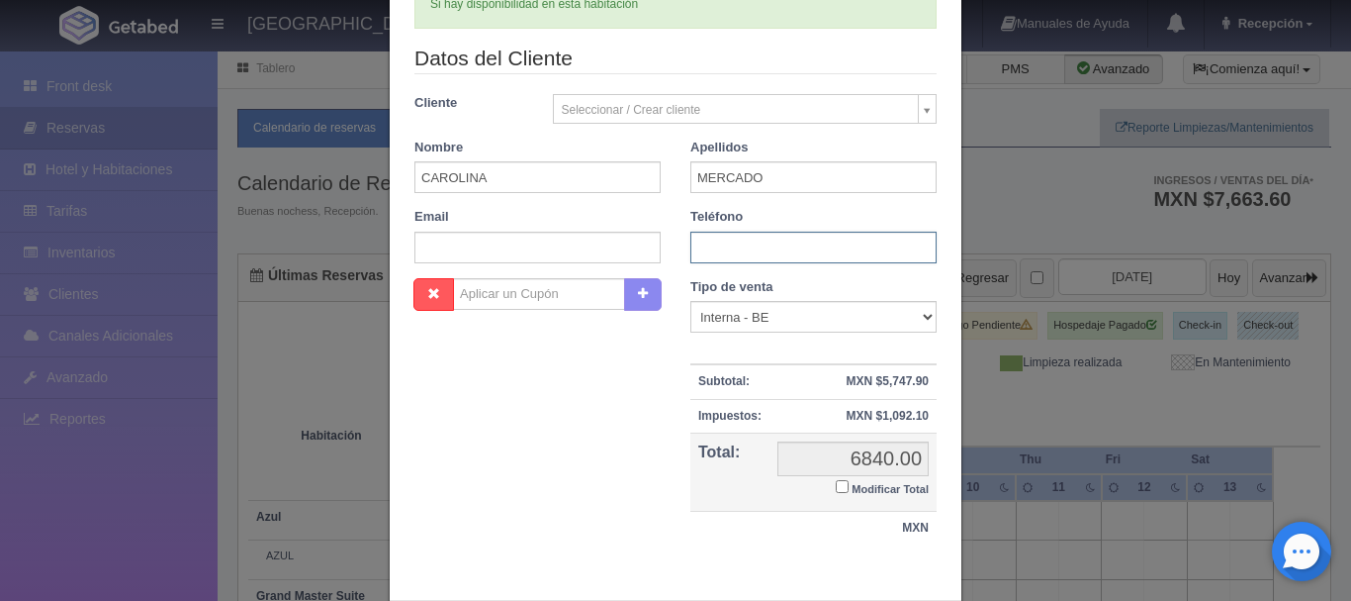
click at [721, 257] on input "text" at bounding box center [814, 247] width 246 height 32
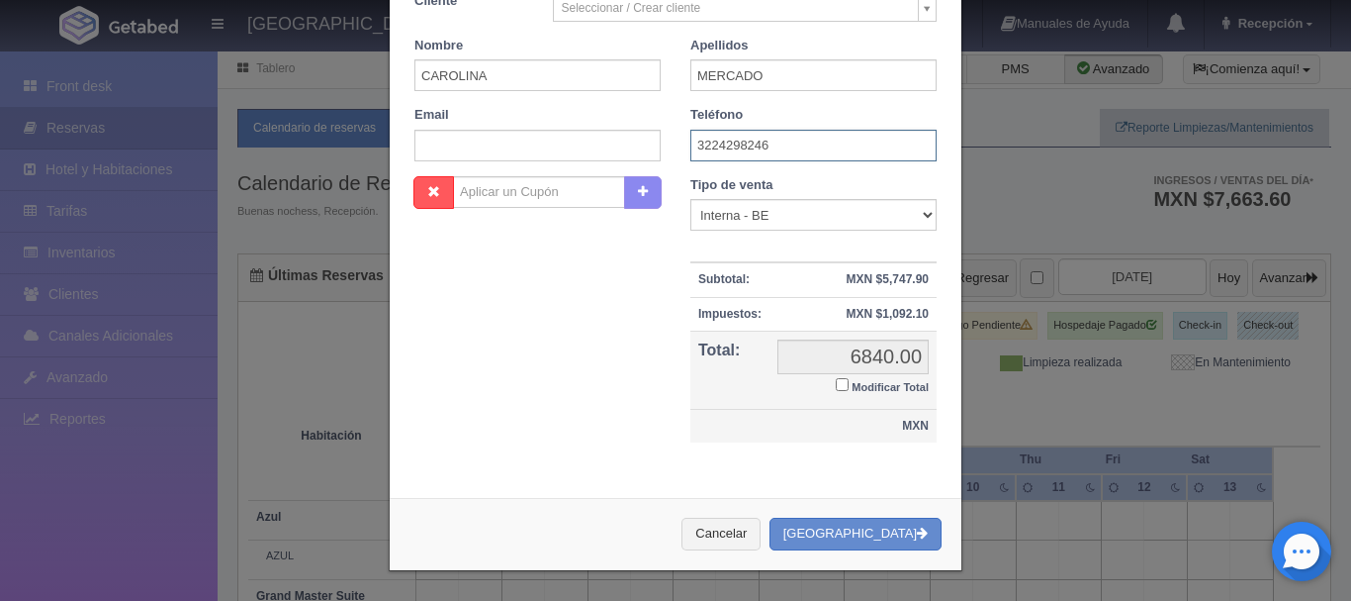
scroll to position [372, 0]
type input "3224298246"
click at [847, 531] on button "Crear Reserva" at bounding box center [856, 533] width 172 height 33
